Goal: Task Accomplishment & Management: Manage account settings

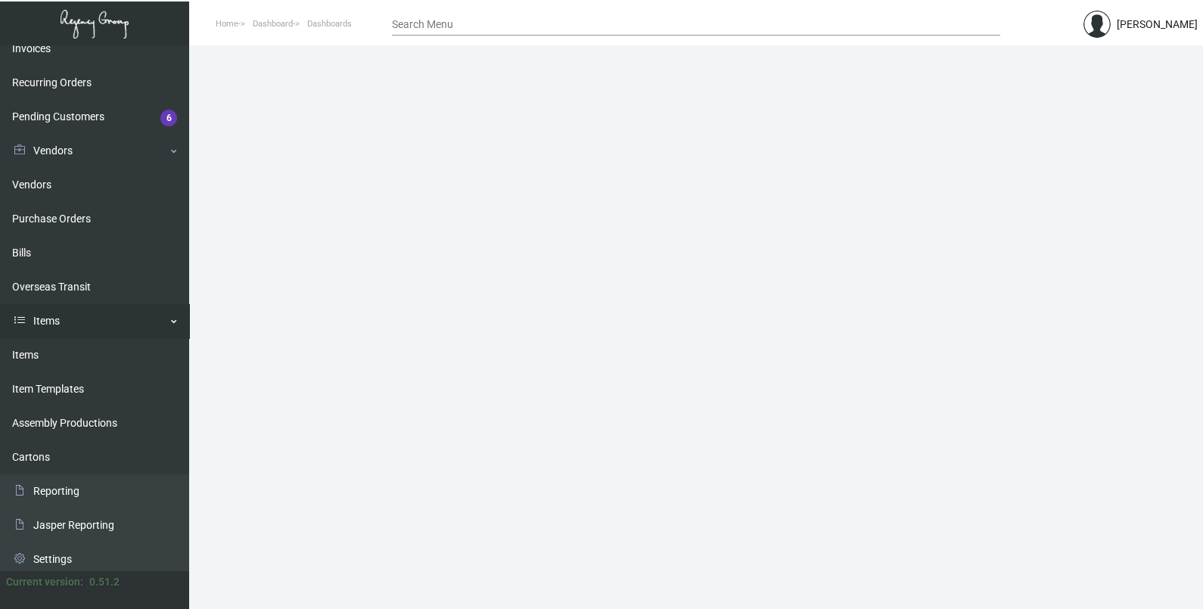
scroll to position [222, 0]
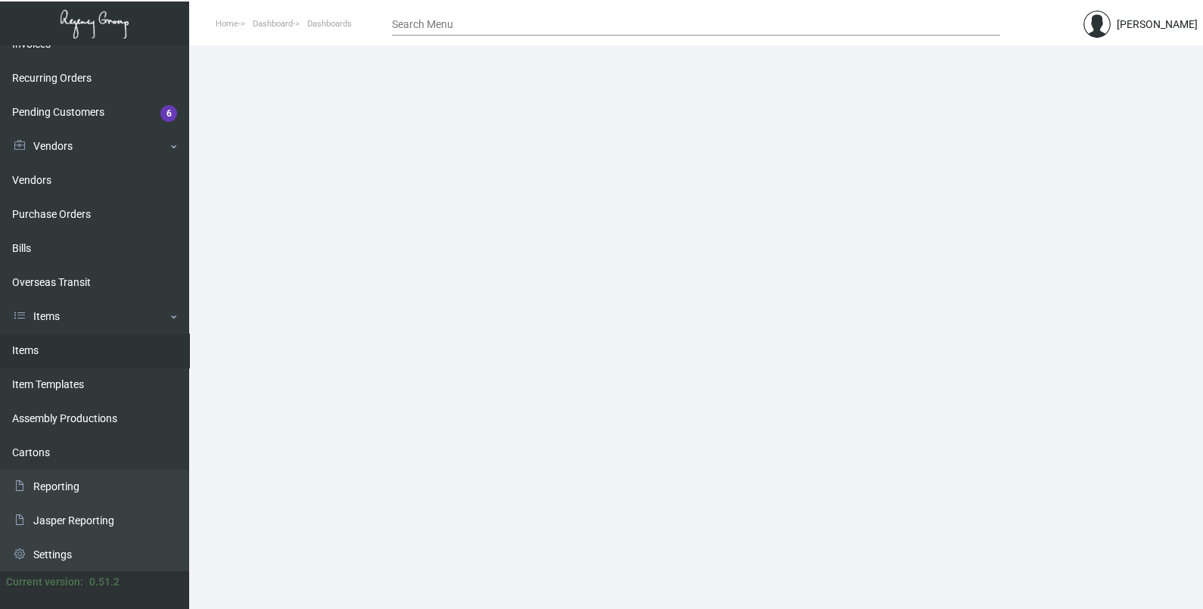
click at [98, 359] on link "Items" at bounding box center [94, 351] width 189 height 34
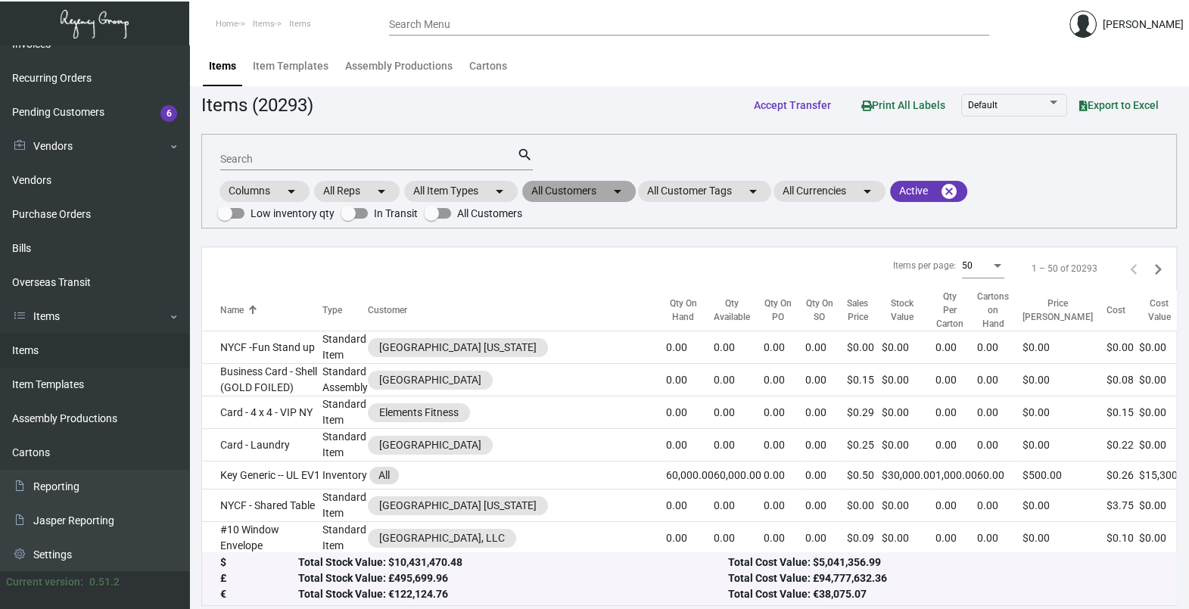
click at [596, 195] on mat-chip "All Customers arrow_drop_down" at bounding box center [578, 191] width 113 height 21
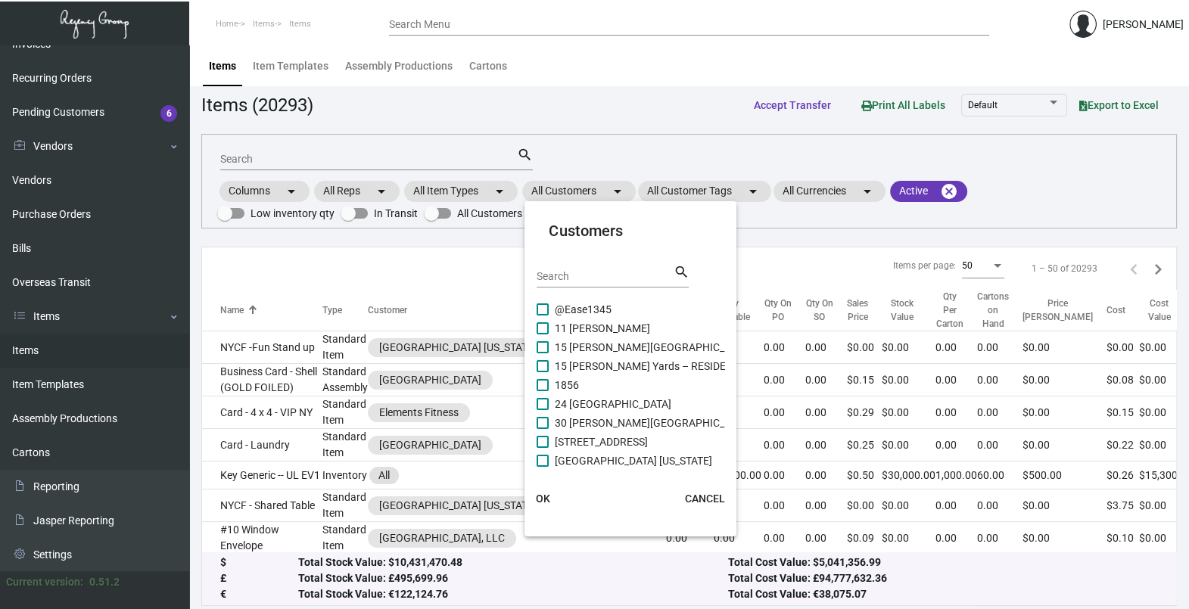
click at [583, 278] on input "Search" at bounding box center [604, 277] width 136 height 12
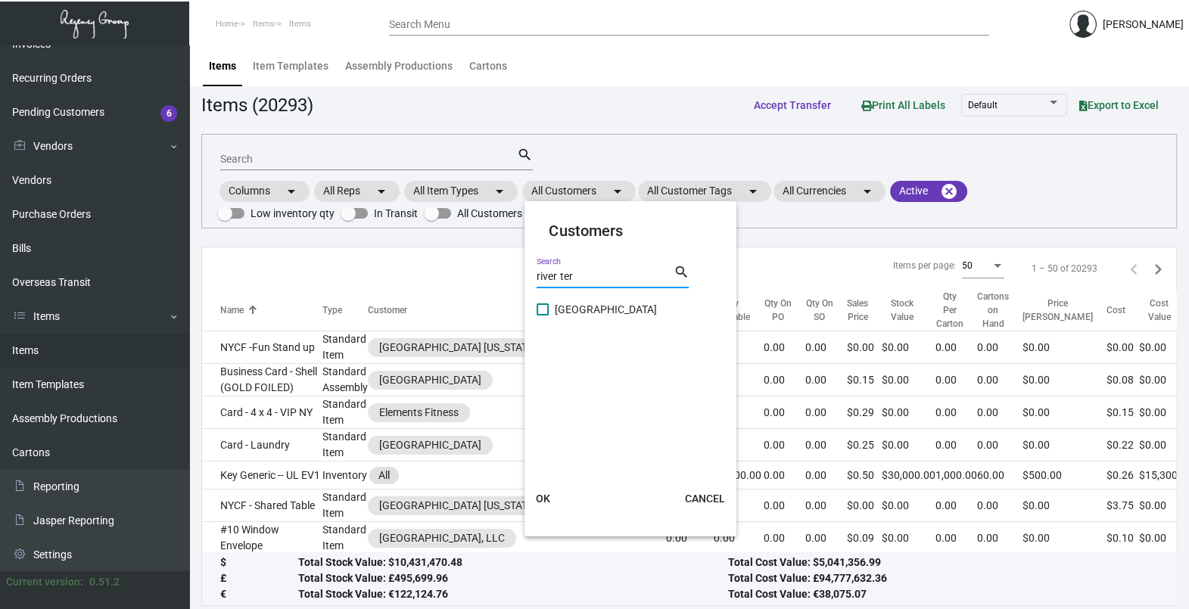
type input "river ter"
click at [595, 313] on span "[GEOGRAPHIC_DATA]" at bounding box center [606, 309] width 102 height 18
click at [542, 316] on input "[GEOGRAPHIC_DATA]" at bounding box center [542, 316] width 1 height 1
checkbox input "true"
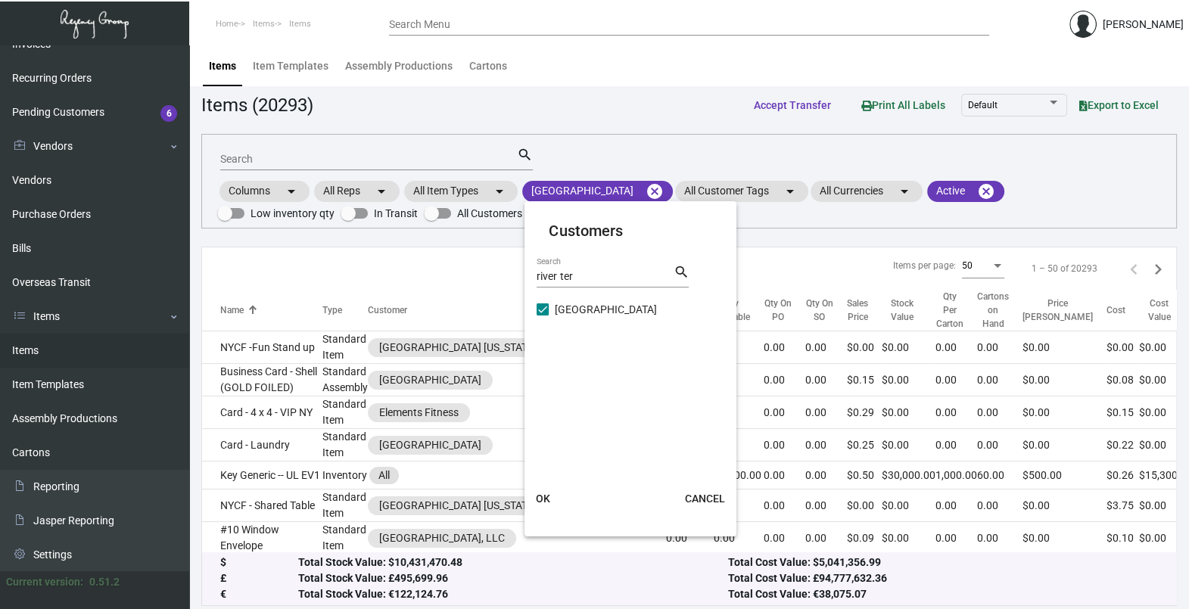
click at [540, 498] on span "OK" at bounding box center [543, 499] width 14 height 12
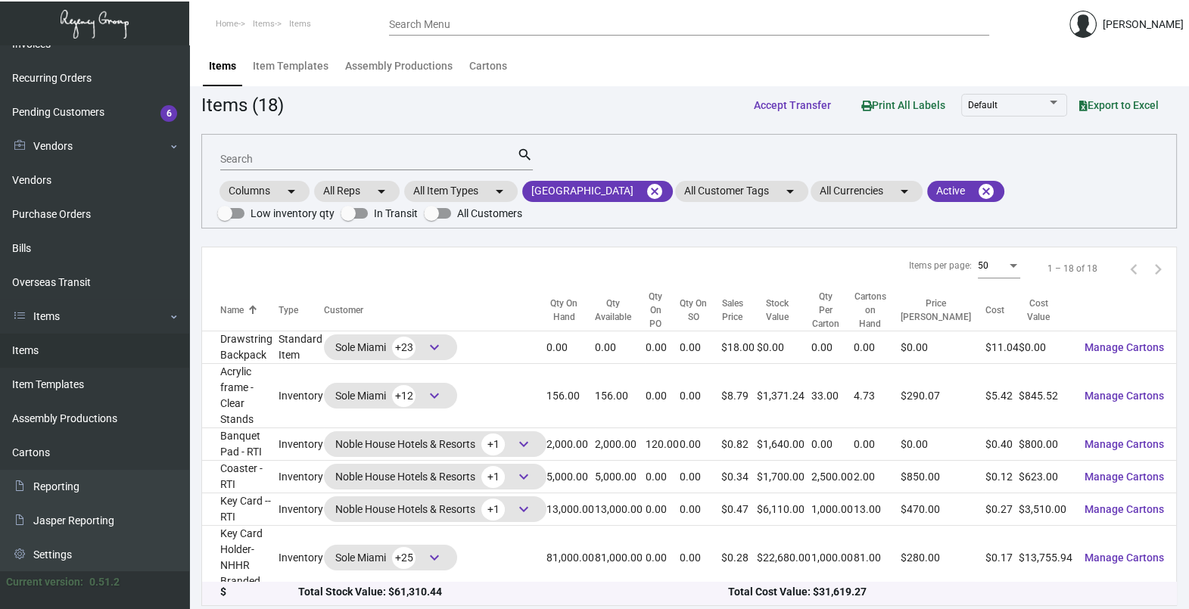
click at [329, 141] on mat-form-field "Search search" at bounding box center [376, 158] width 312 height 47
click at [329, 154] on input "Search" at bounding box center [368, 160] width 297 height 12
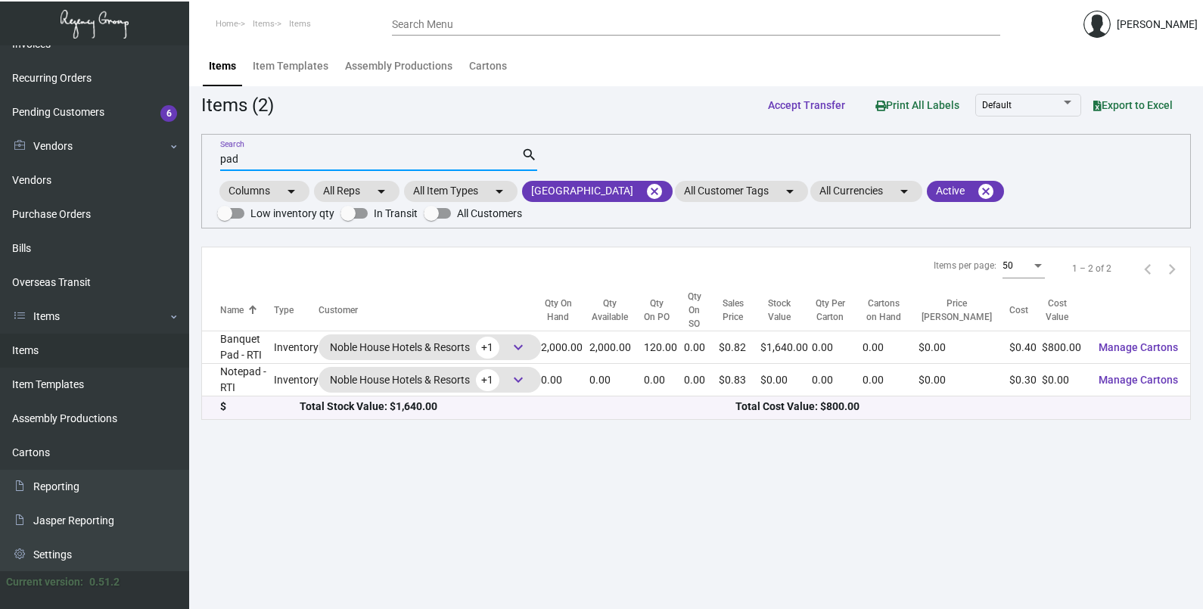
type input "pad"
click at [617, 399] on div "Total Stock Value: $1,640.00" at bounding box center [518, 407] width 437 height 16
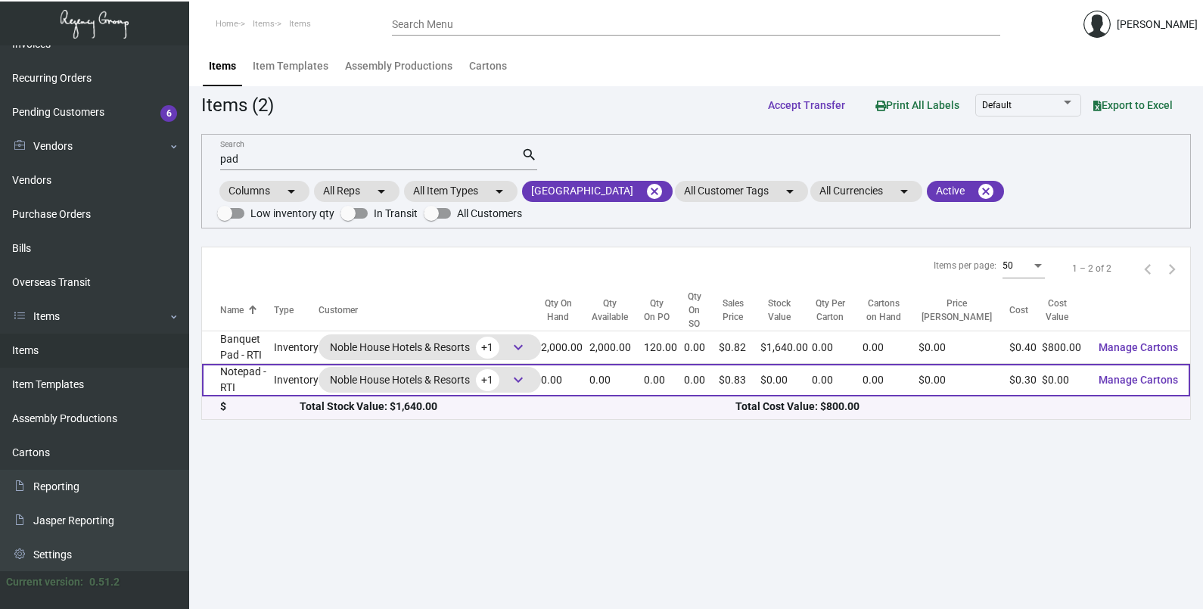
click at [617, 379] on td "0.00" at bounding box center [616, 380] width 54 height 33
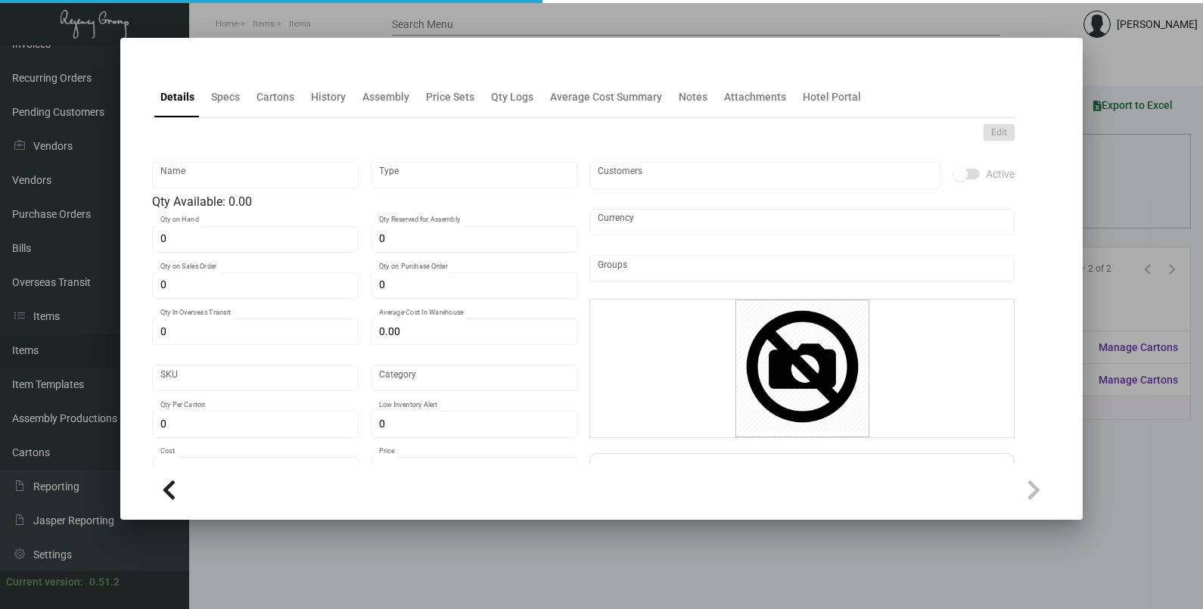
type input "Notepad - RTI"
type input "Inventory"
type input "$ 0.30"
type input "Standard"
type input "$ 0.30"
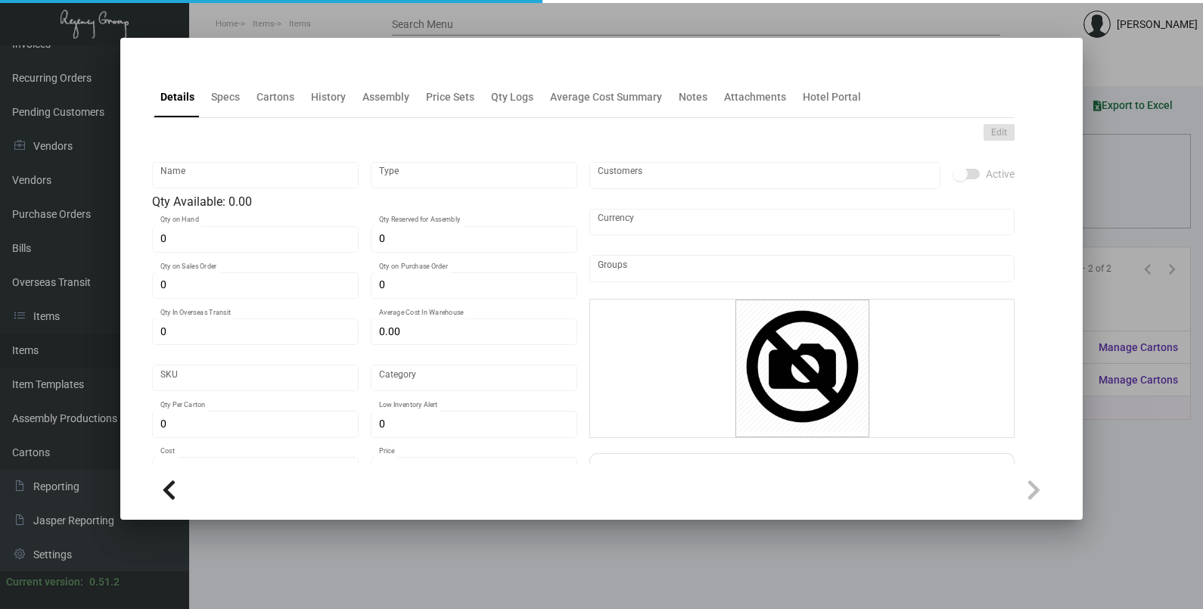
type input "$ 0.825"
checkbox input "true"
type input "United States Dollar $"
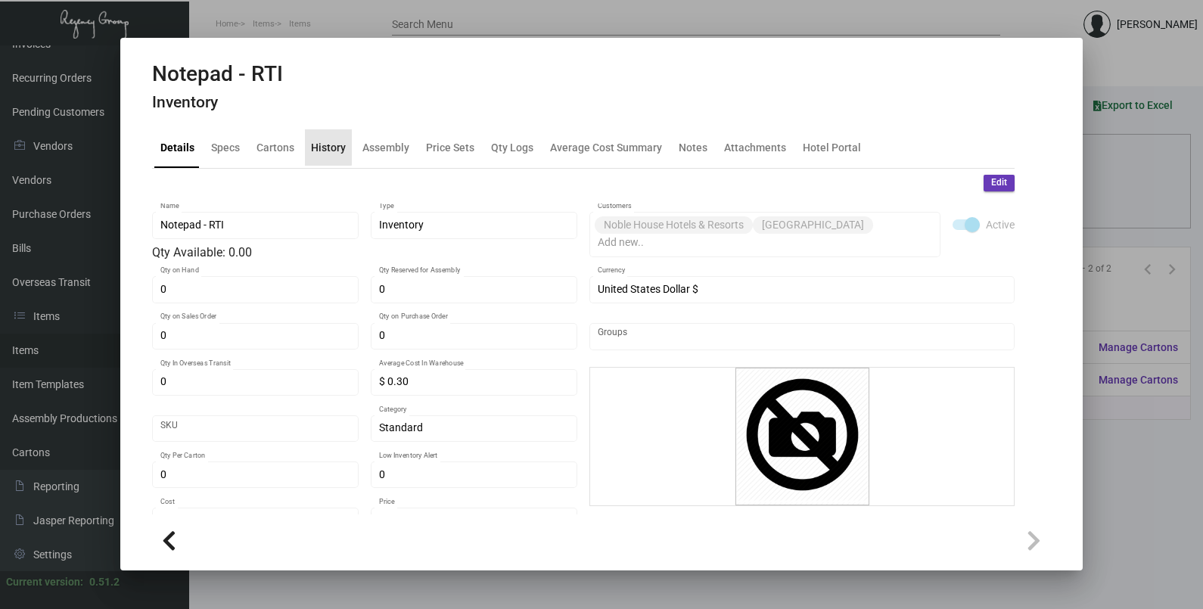
click at [319, 135] on div "History" at bounding box center [328, 147] width 47 height 36
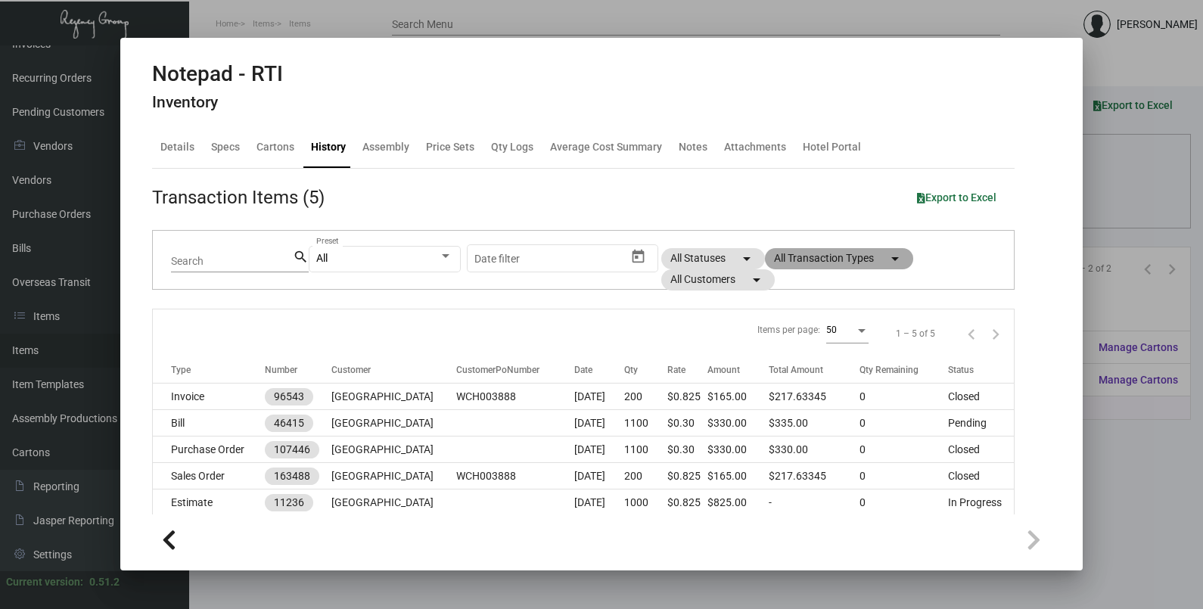
click at [806, 260] on mat-chip "All Transaction Types arrow_drop_down" at bounding box center [839, 258] width 148 height 21
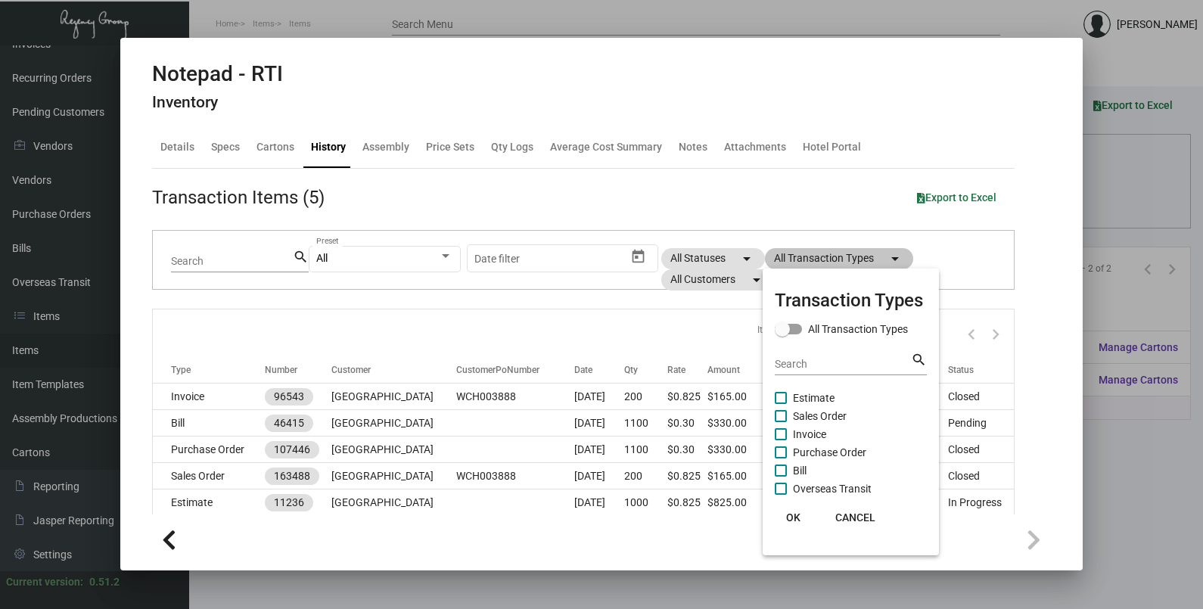
click at [806, 260] on div at bounding box center [601, 304] width 1203 height 609
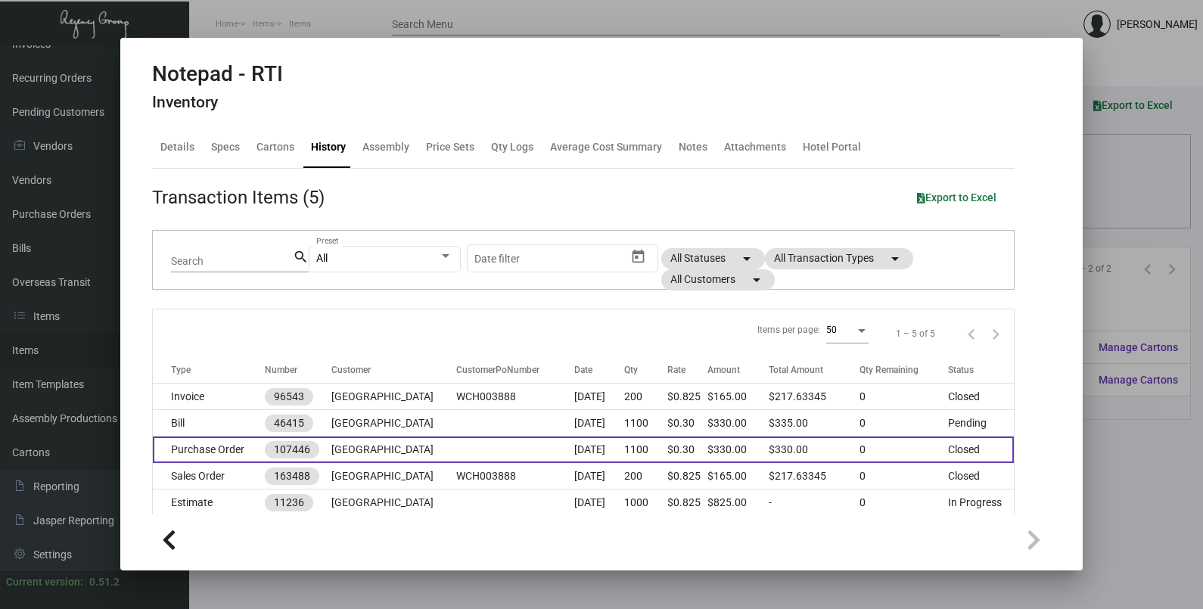
click at [456, 451] on td at bounding box center [515, 450] width 118 height 26
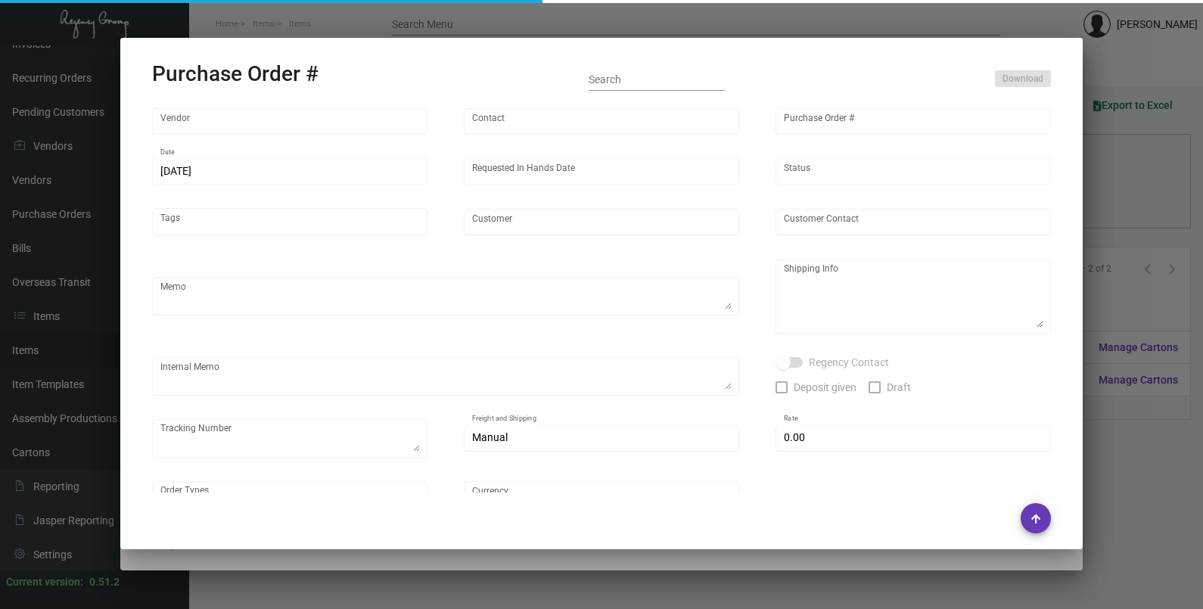
type input "[PERSON_NAME] Printing"
type input "[PERSON_NAME]"
type input "107446"
type input "[DATE]"
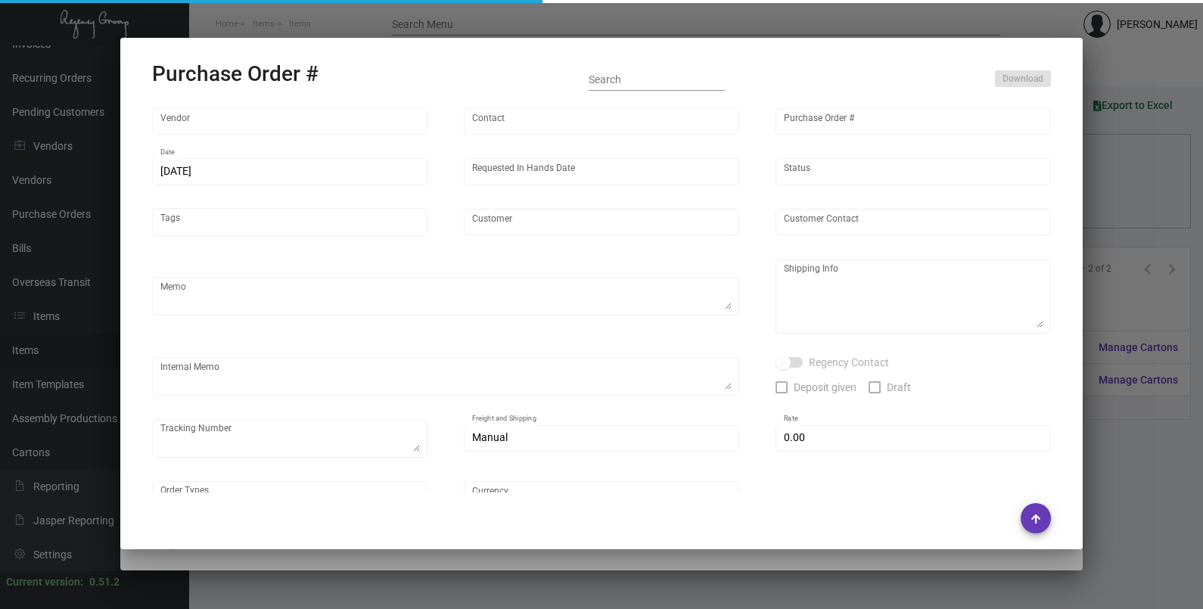
type input "[GEOGRAPHIC_DATA]"
type textarea "PLEASE SEND PDF PROOFS TO OUR ART TEAM ; [EMAIL_ADDRESS][DOMAIN_NAME] WITH ME I…"
type textarea "Split Shipping - See below: 200 DIRECT TO HOTEL: [GEOGRAPHIC_DATA] - [PERSON_NA…"
type textarea "9.20 - Proofs sent over; APPROVED. Label provided to hotel, UPS Ground Cost $13…"
type textarea "1Z1AY2760393650296"
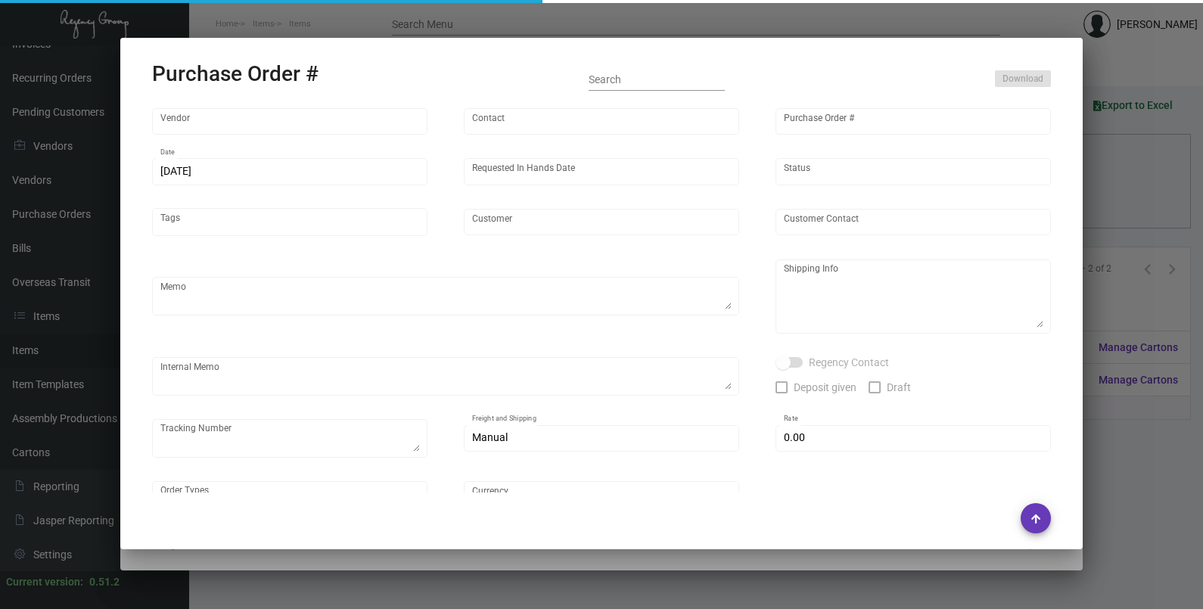
type input "$ 0.00"
type input "United States Dollar $"
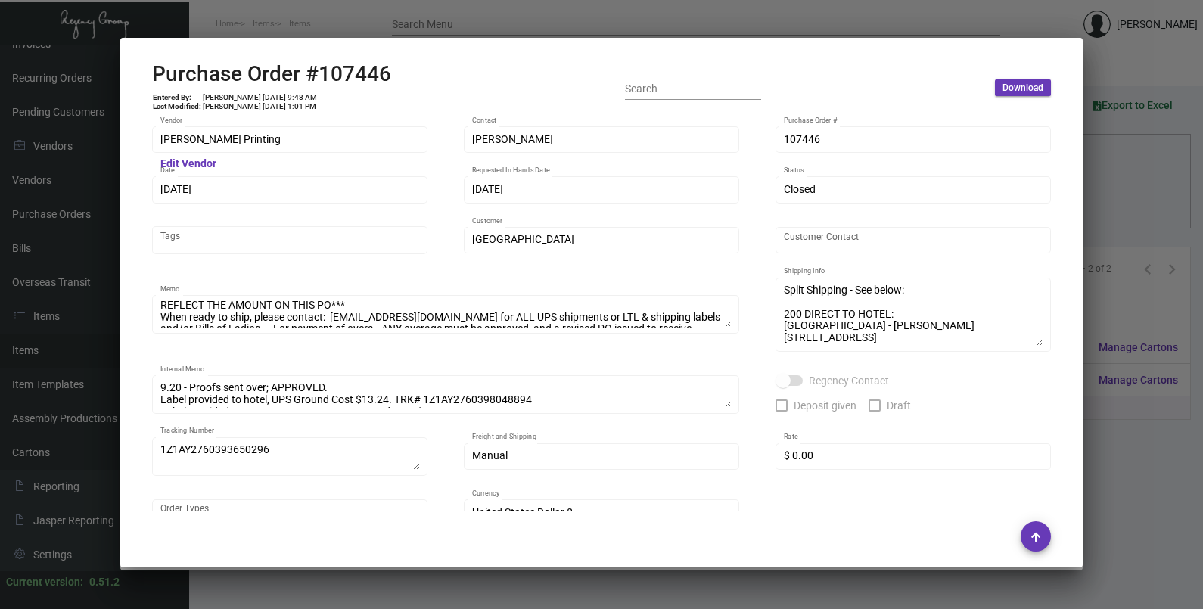
scroll to position [59, 0]
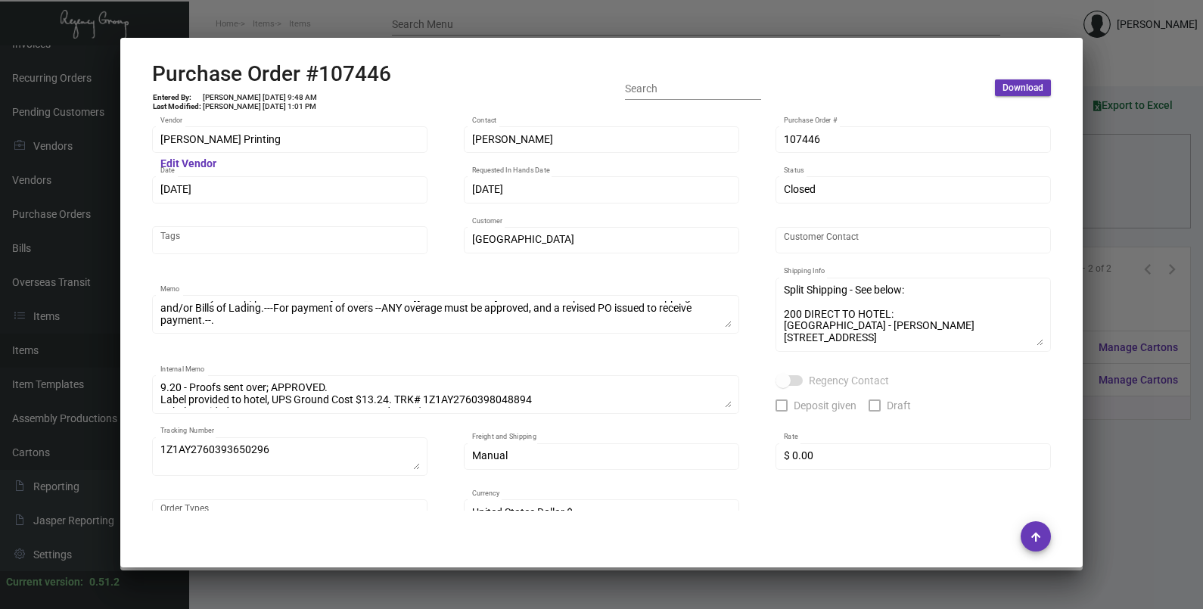
click at [1159, 228] on div at bounding box center [601, 304] width 1203 height 609
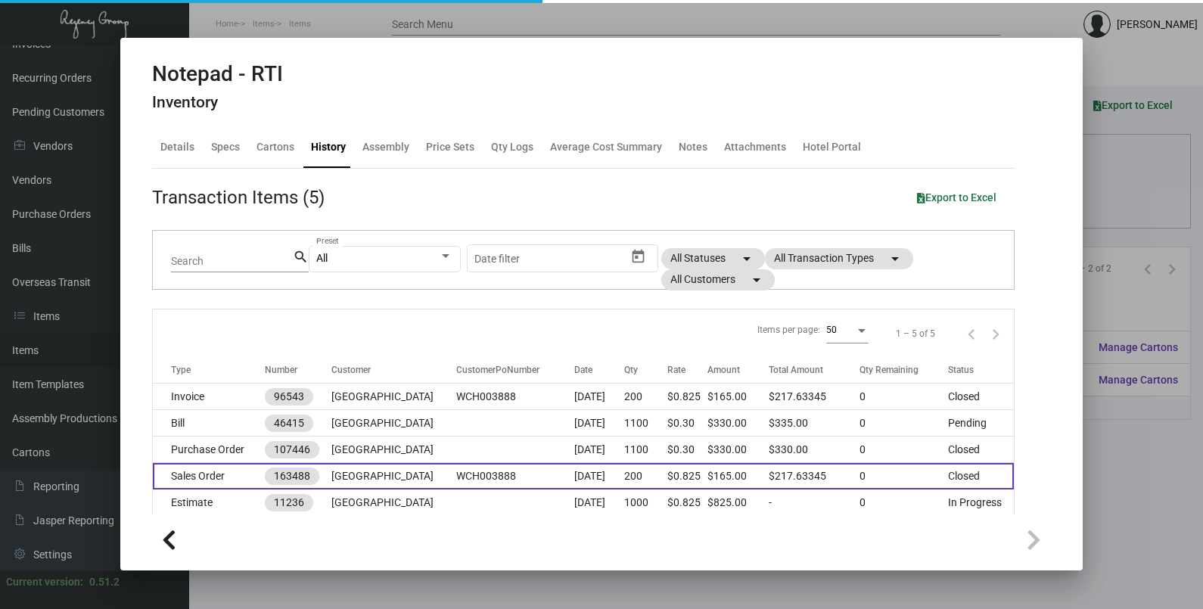
click at [480, 480] on td "WCH003888" at bounding box center [515, 476] width 118 height 26
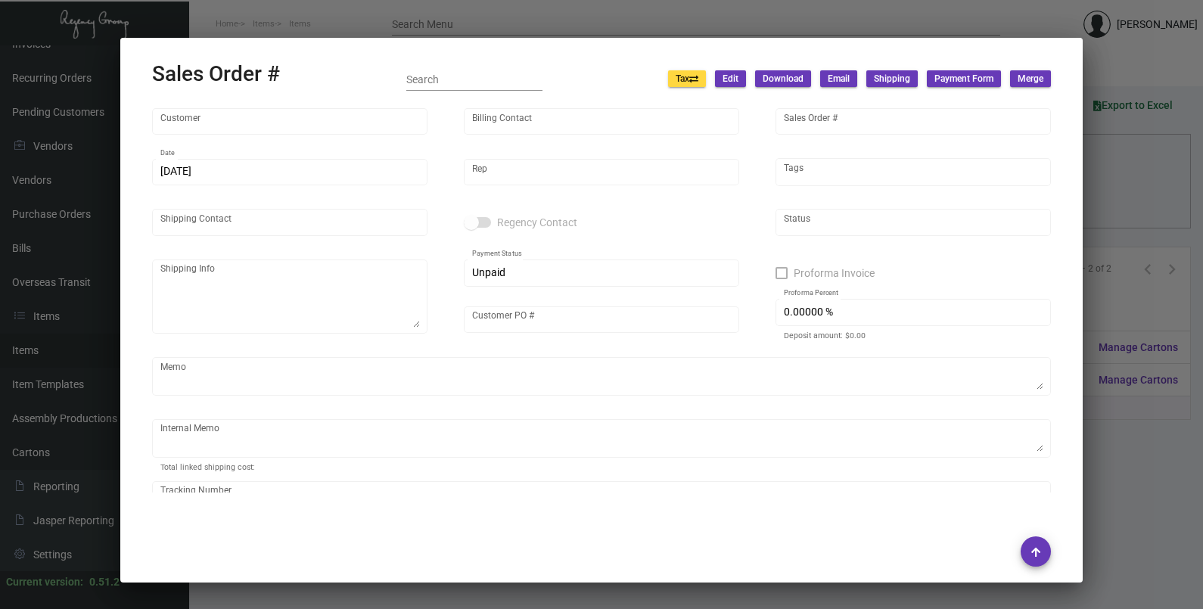
type input "[GEOGRAPHIC_DATA]"
type input "[PERSON_NAME]"
type input "163488"
type input "[DATE]"
type input "[PERSON_NAME]"
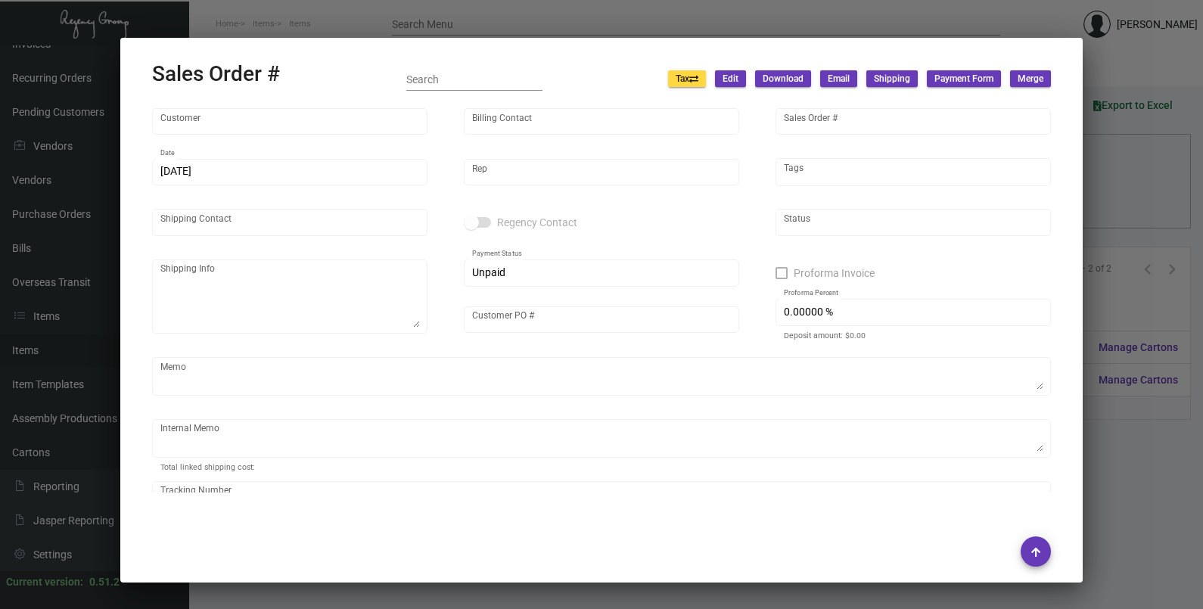
type input "[PERSON_NAME]"
type textarea "[GEOGRAPHIC_DATA] - [PERSON_NAME] [STREET_ADDRESS]"
type input "WCH003888"
type textarea "Label provided to hotel, UPS Ground Cost $13.24."
type input "United States Dollar $"
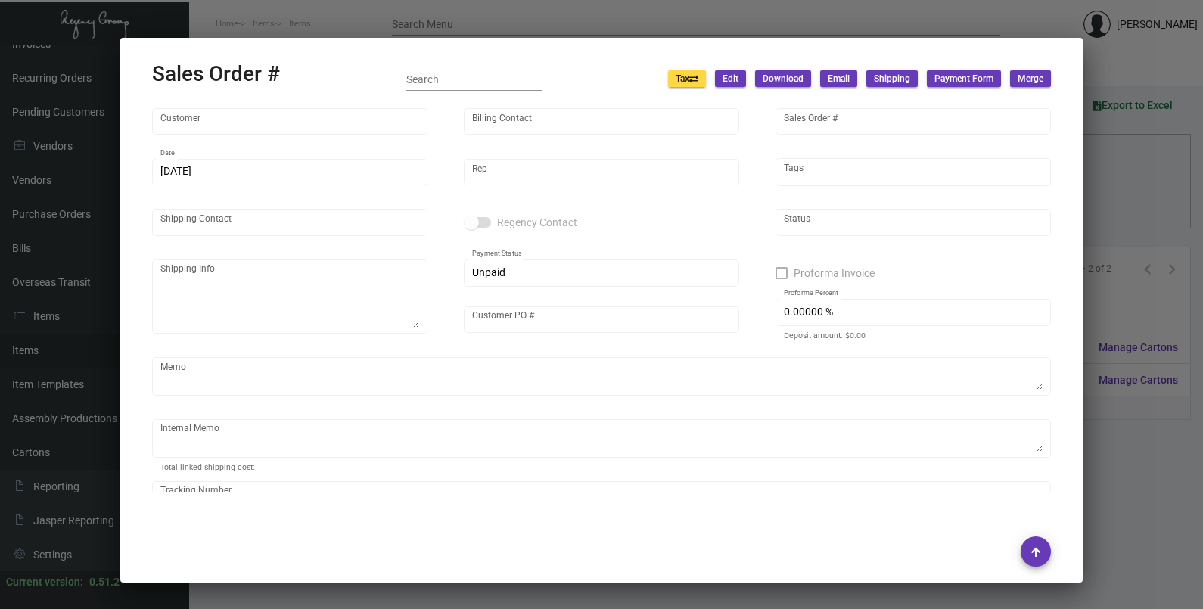
type input "$ 36.98"
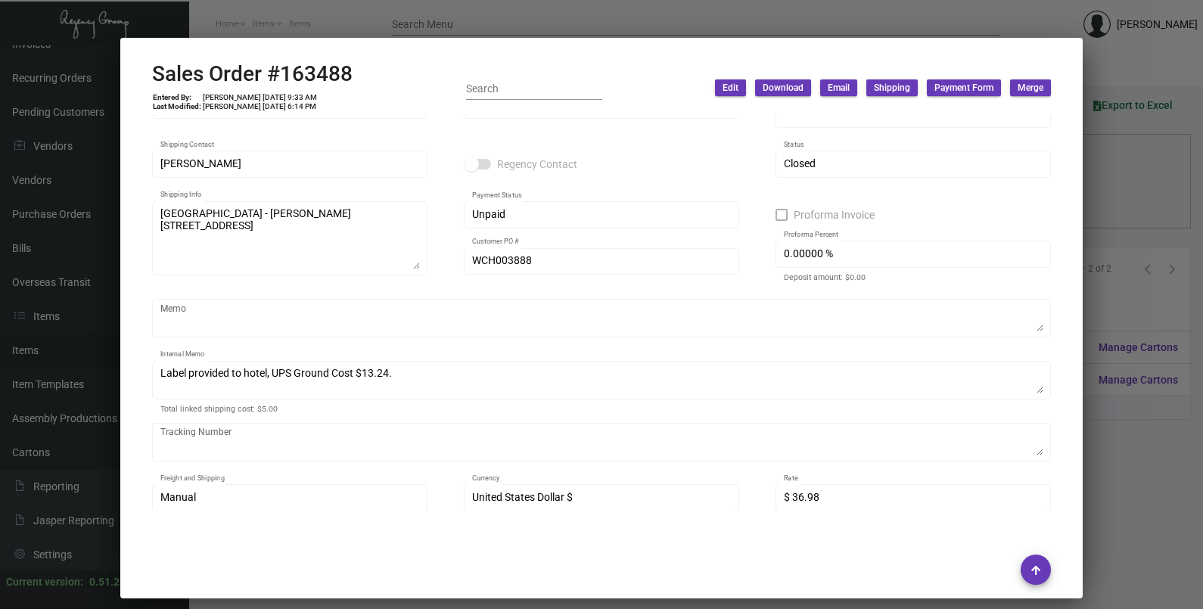
scroll to position [94, 0]
